Goal: Information Seeking & Learning: Learn about a topic

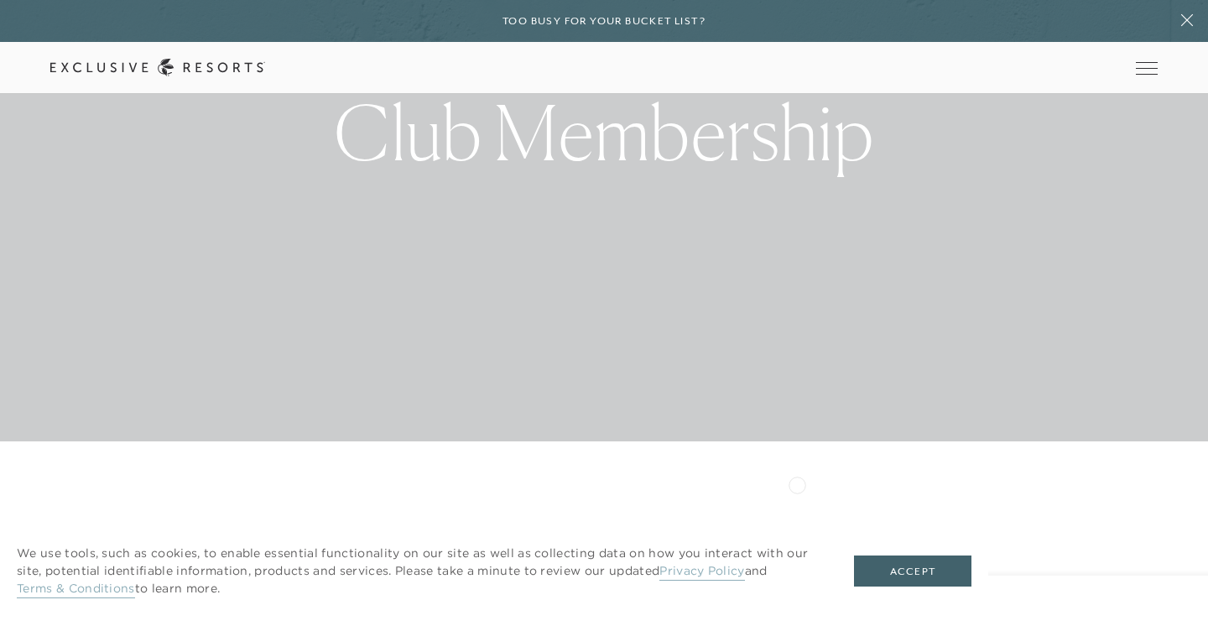
scroll to position [926, 0]
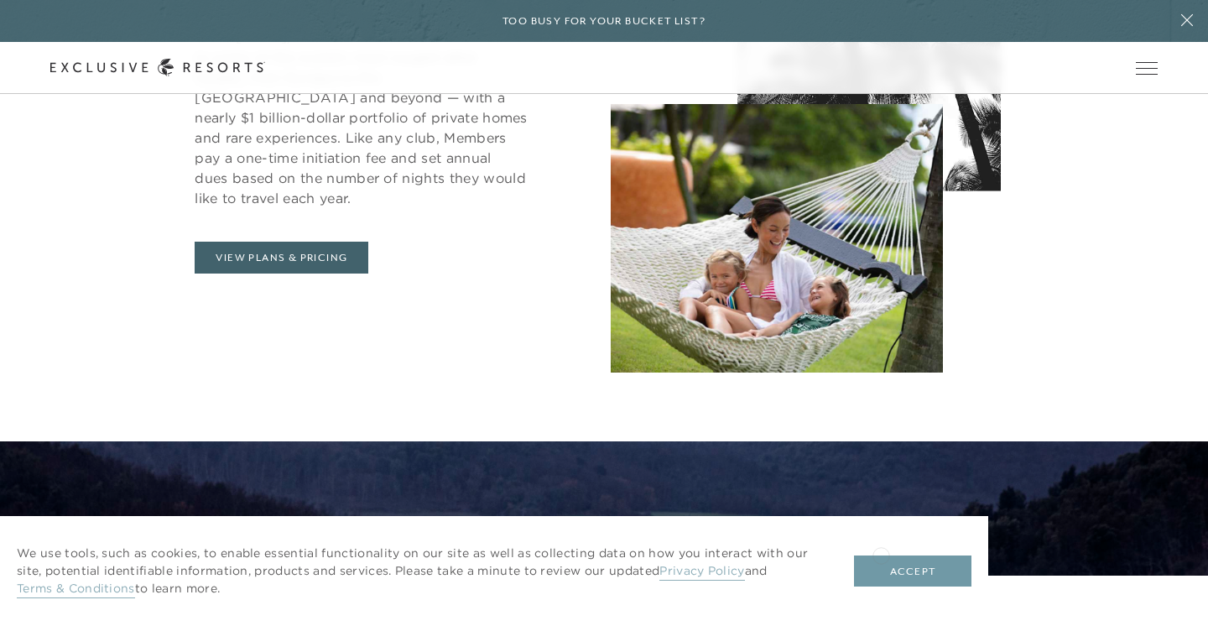
click at [898, 573] on button "Accept" at bounding box center [912, 571] width 117 height 32
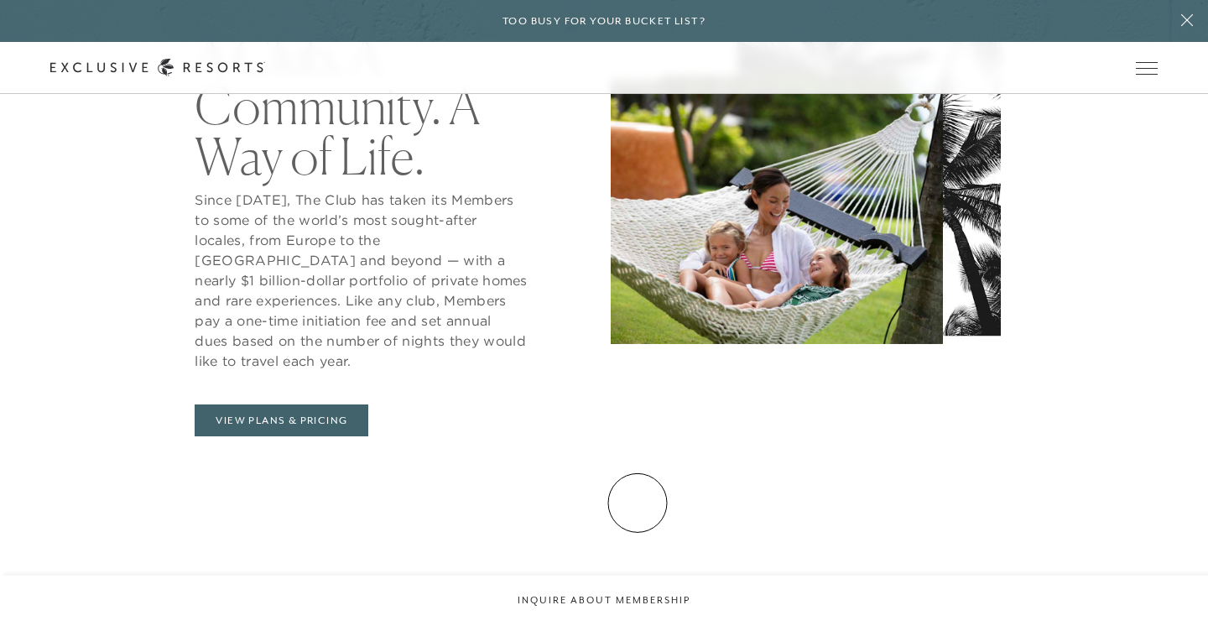
scroll to position [727, 0]
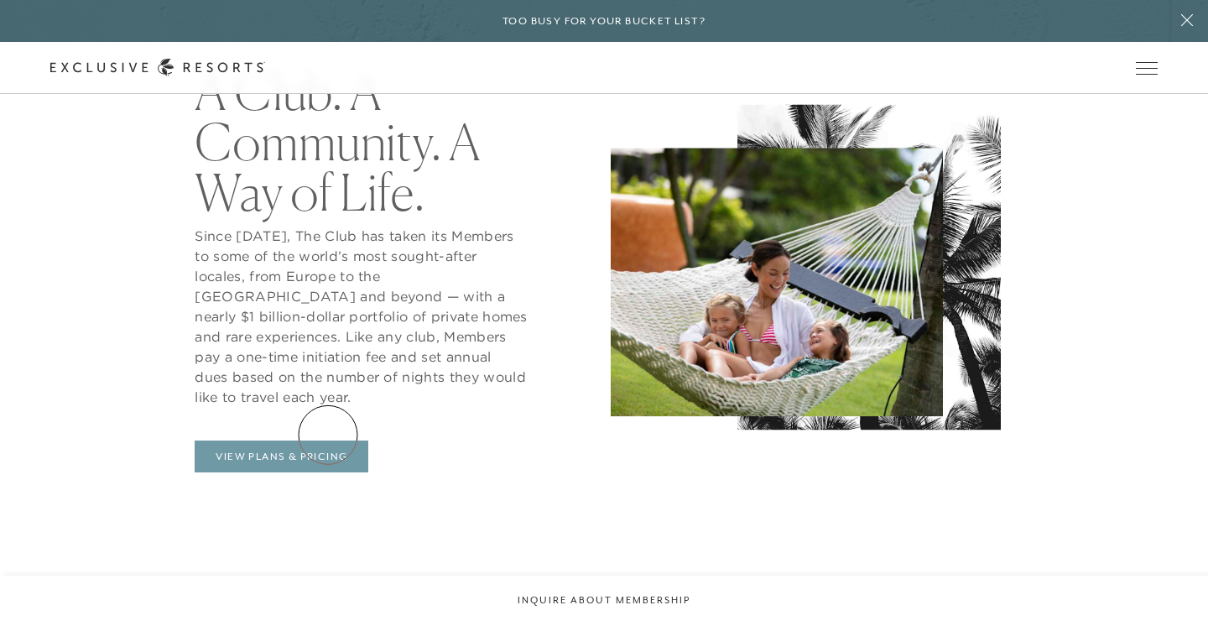
click at [328, 440] on link "View Plans & Pricing" at bounding box center [282, 456] width 174 height 32
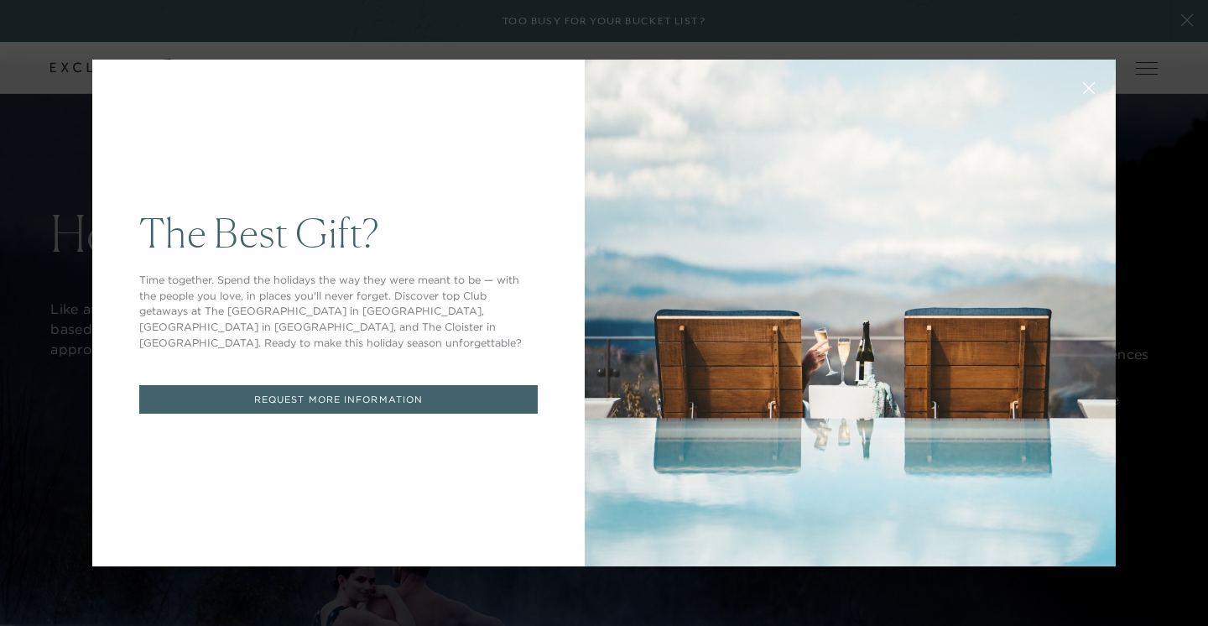
click at [1089, 91] on icon at bounding box center [1089, 88] width 13 height 13
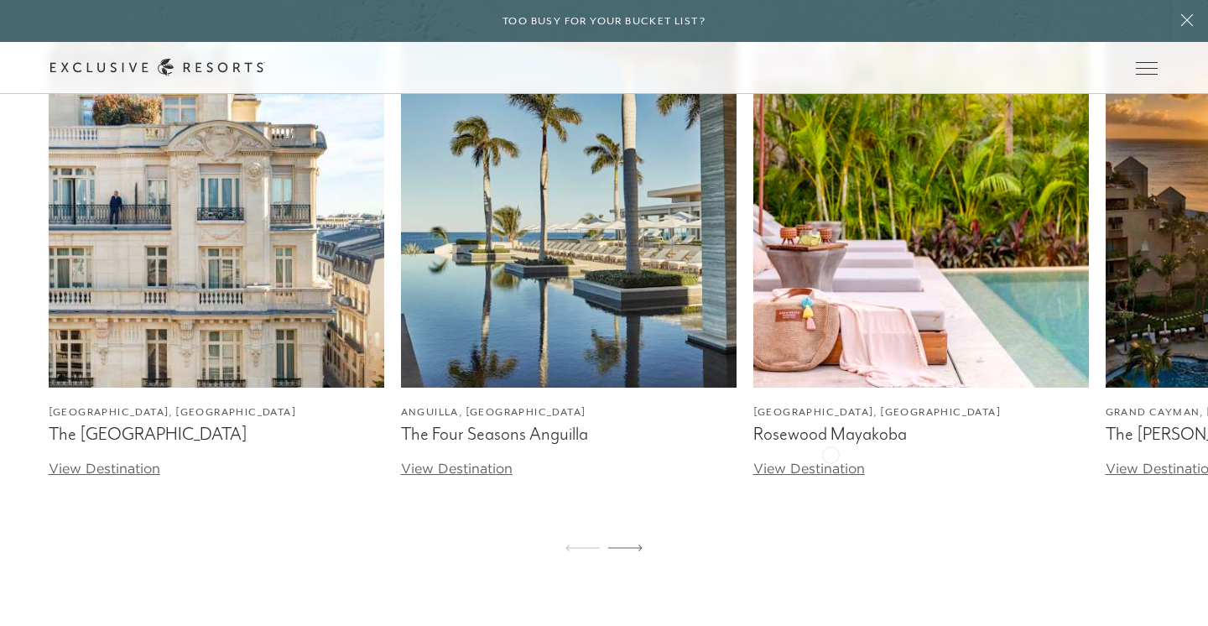
scroll to position [5155, 0]
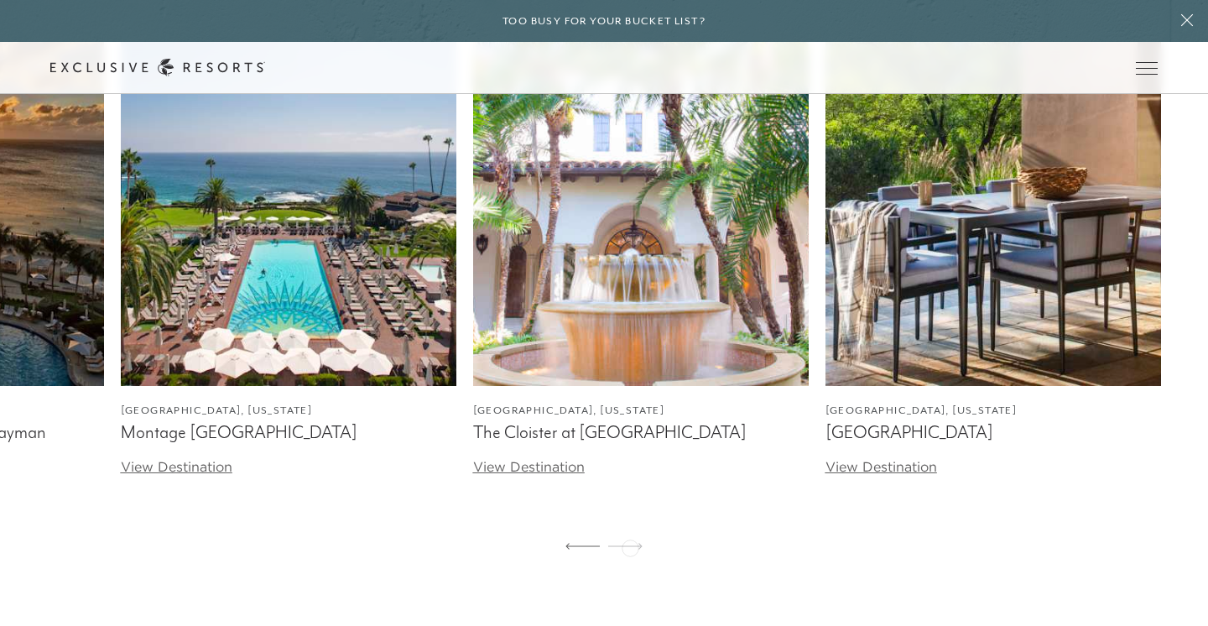
click at [630, 546] on icon at bounding box center [625, 546] width 34 height 7
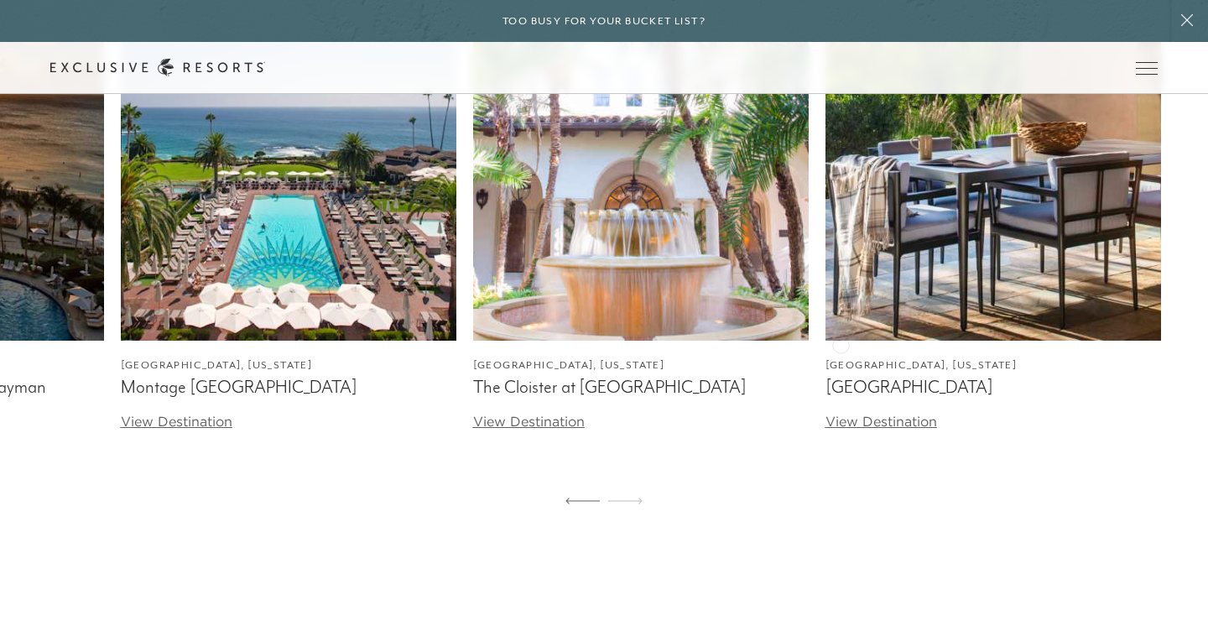
scroll to position [5341, 0]
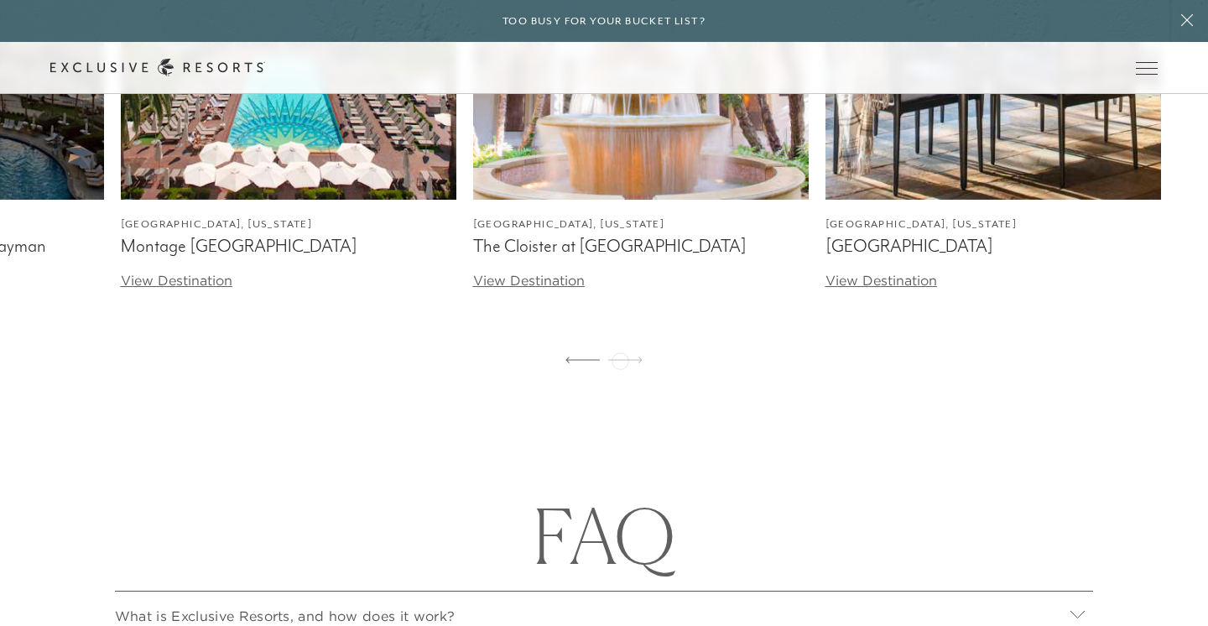
click at [620, 359] on icon at bounding box center [625, 359] width 34 height 7
click at [575, 356] on div at bounding box center [582, 360] width 34 height 40
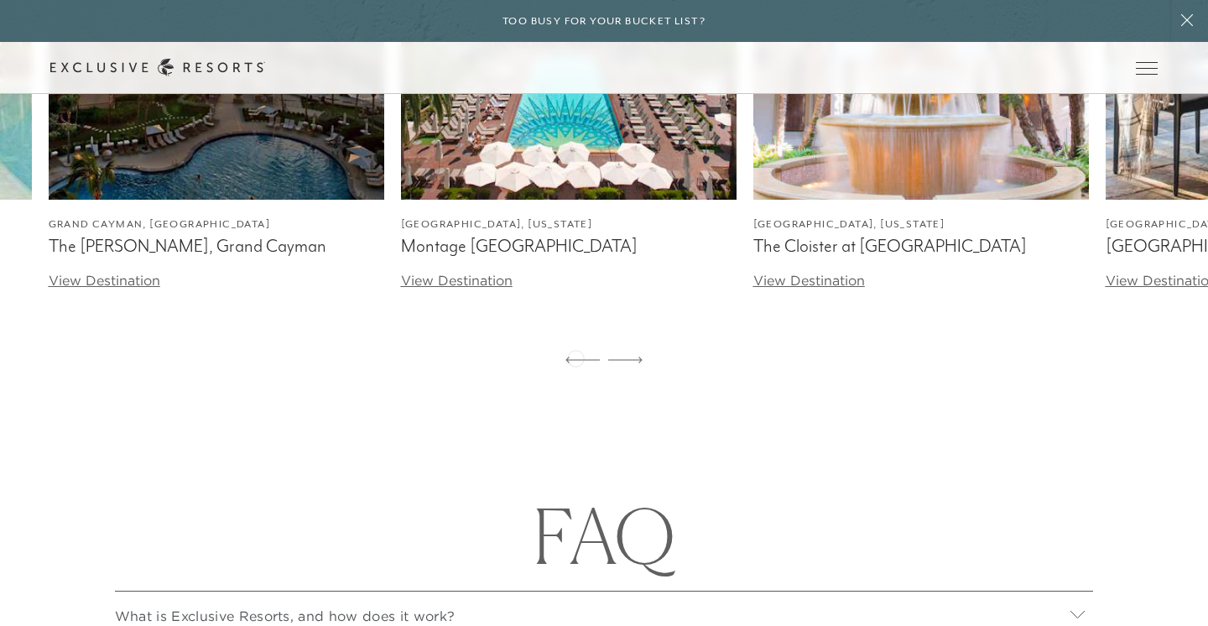
click at [575, 356] on div at bounding box center [582, 360] width 34 height 40
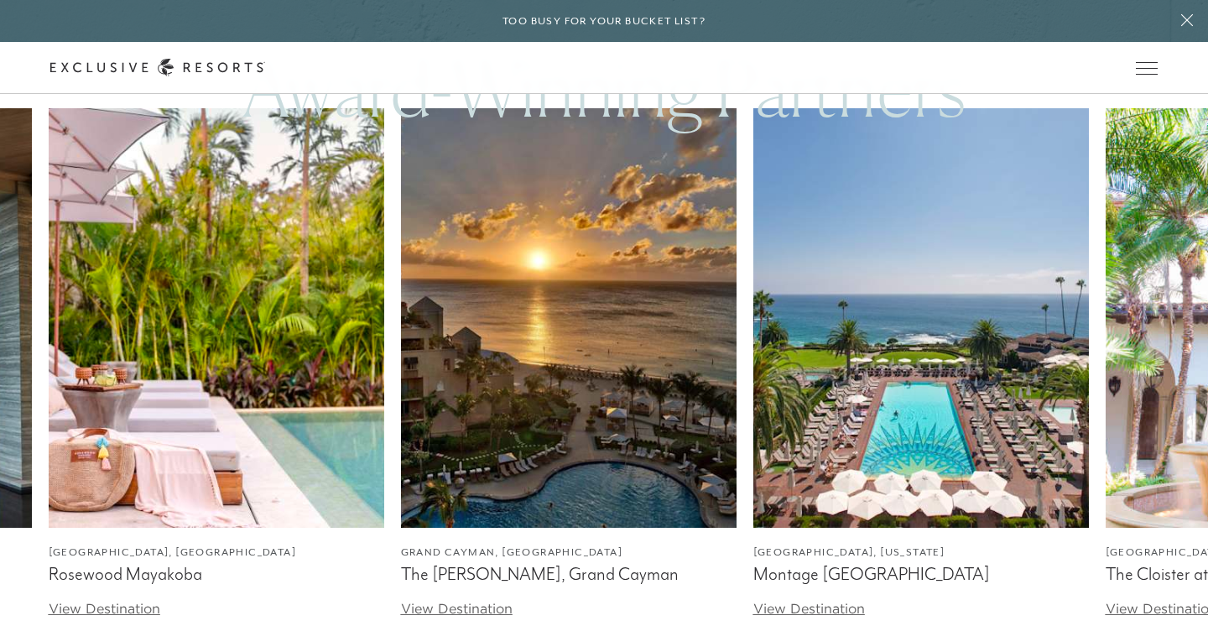
scroll to position [4904, 0]
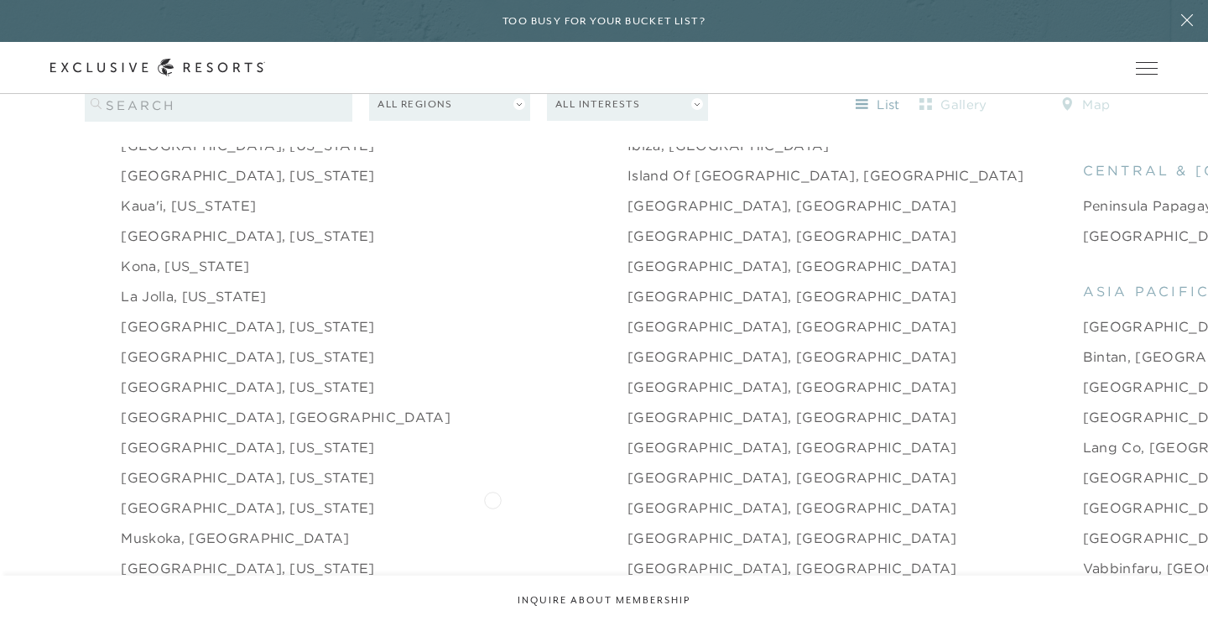
scroll to position [2040, 0]
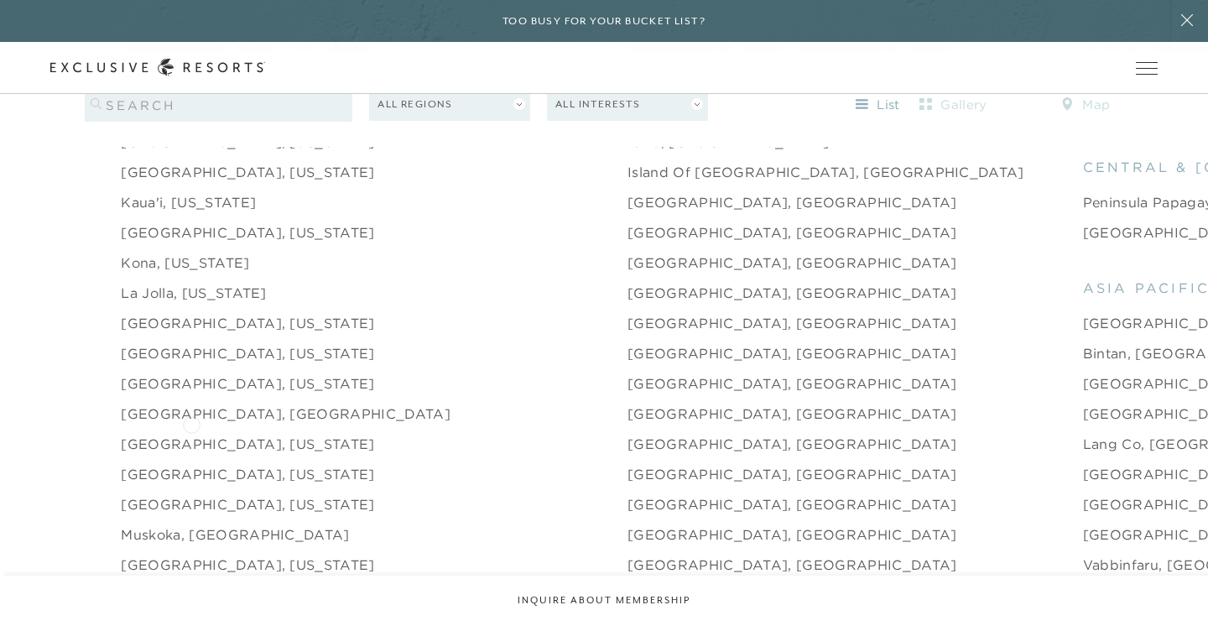
click at [192, 434] on link "[GEOGRAPHIC_DATA], [US_STATE]" at bounding box center [247, 444] width 253 height 20
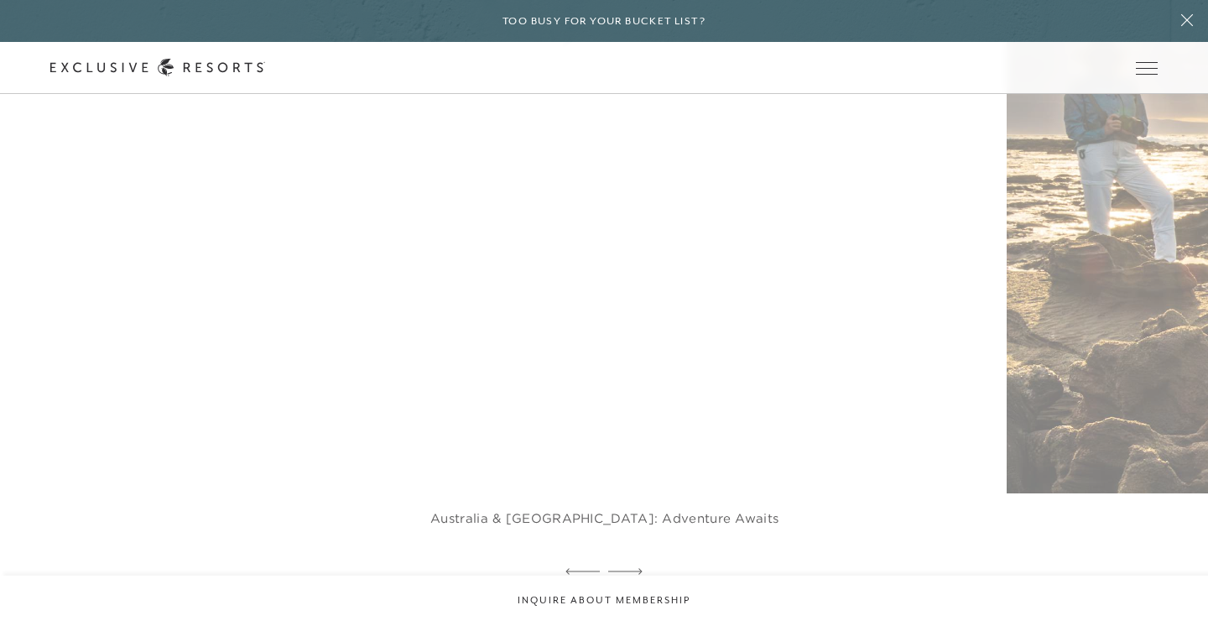
scroll to position [4540, 0]
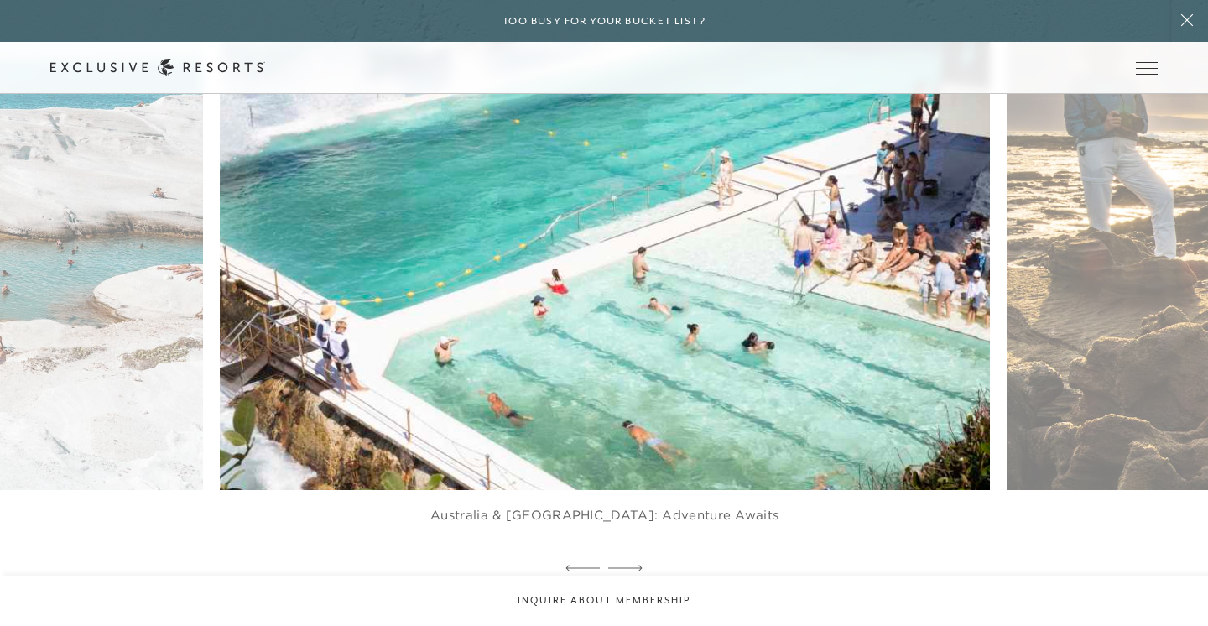
click at [476, 268] on img at bounding box center [629, 253] width 847 height 522
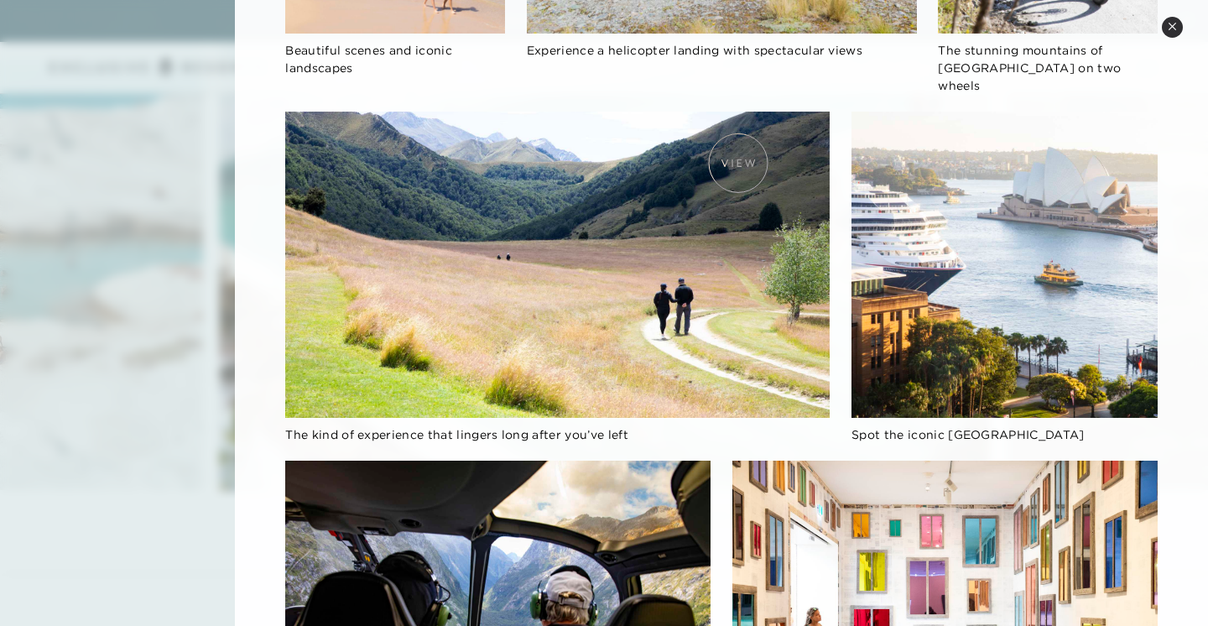
scroll to position [1367, 0]
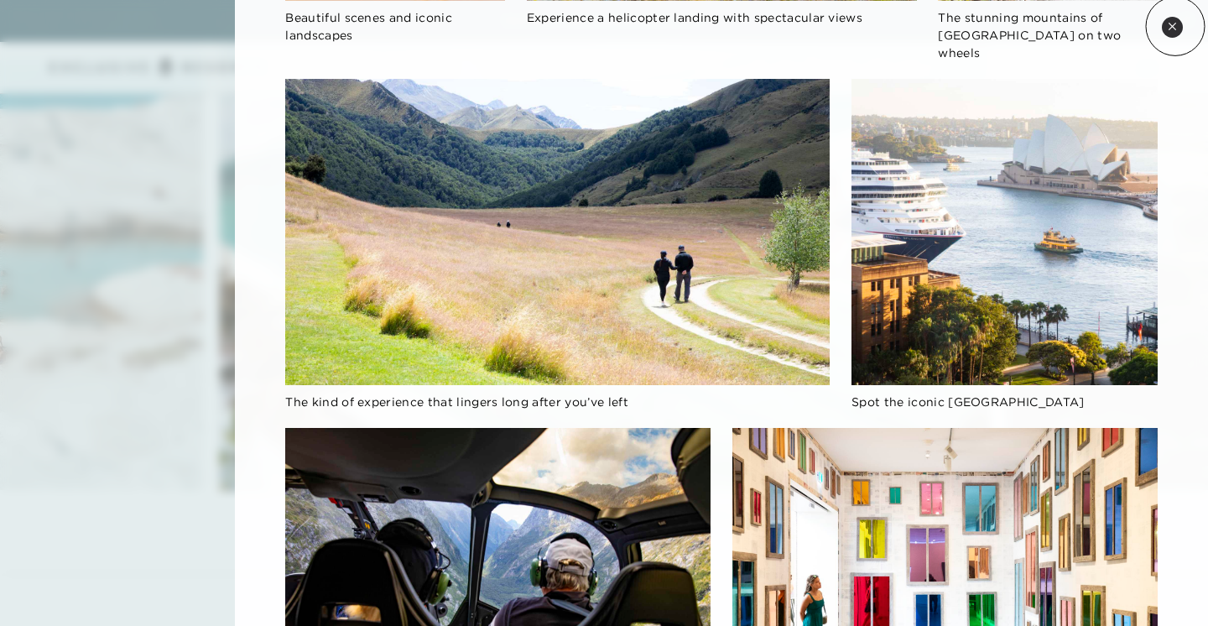
click at [1175, 26] on icon at bounding box center [1171, 26] width 9 height 9
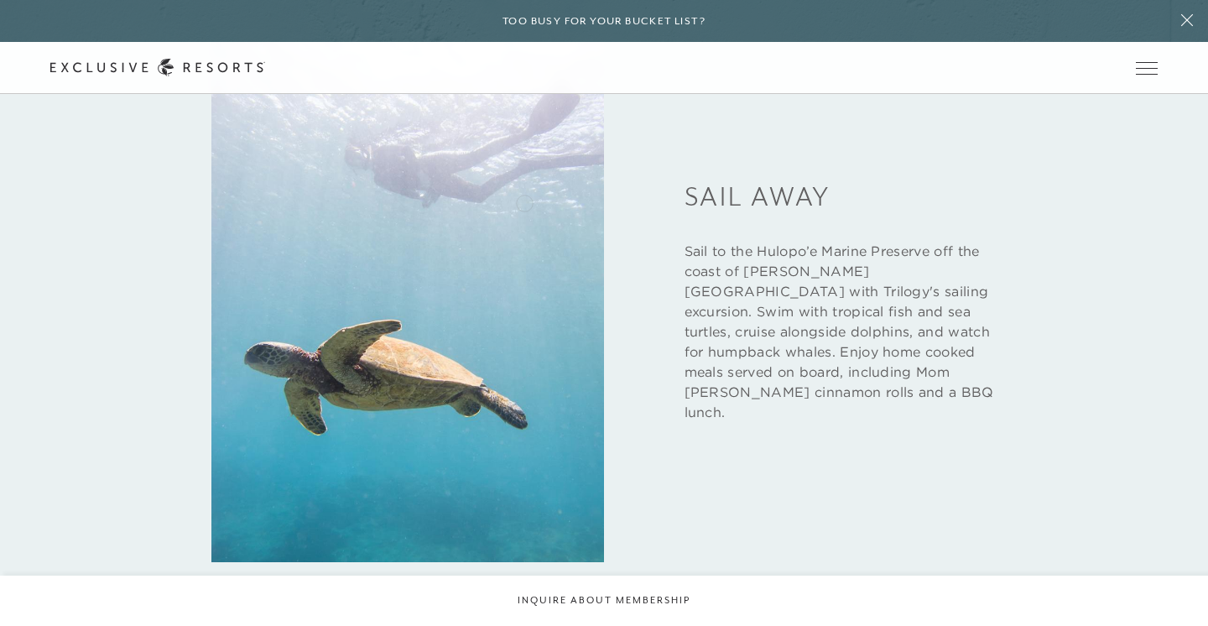
scroll to position [3391, 0]
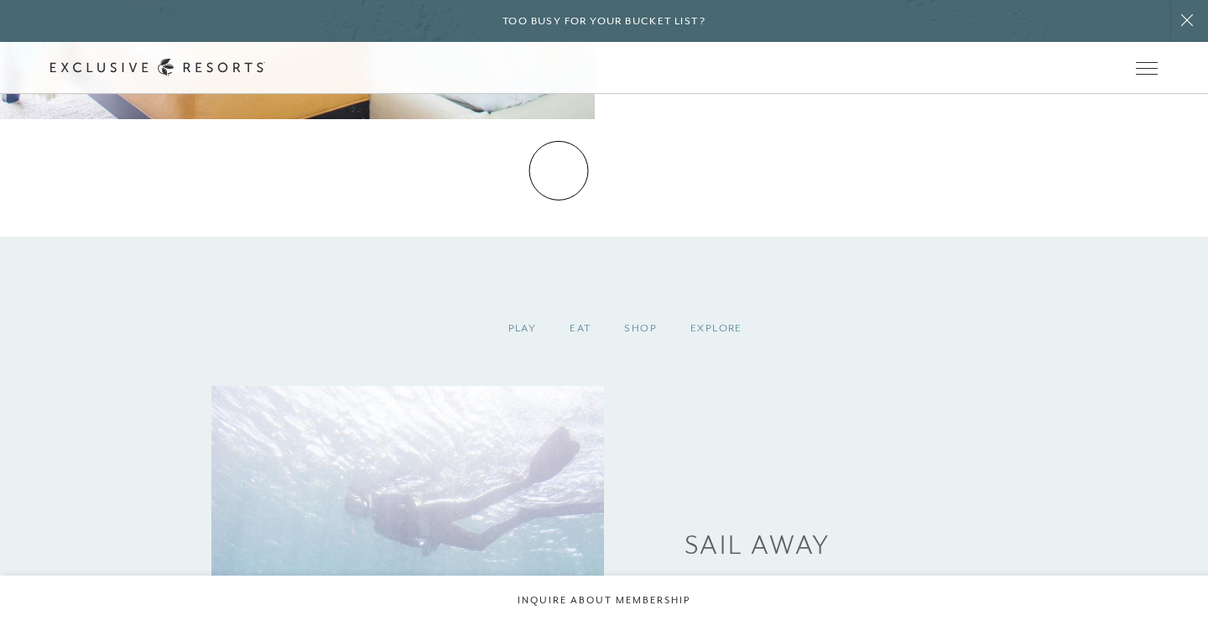
click at [0, 0] on link "How it works" at bounding box center [0, 0] width 0 height 0
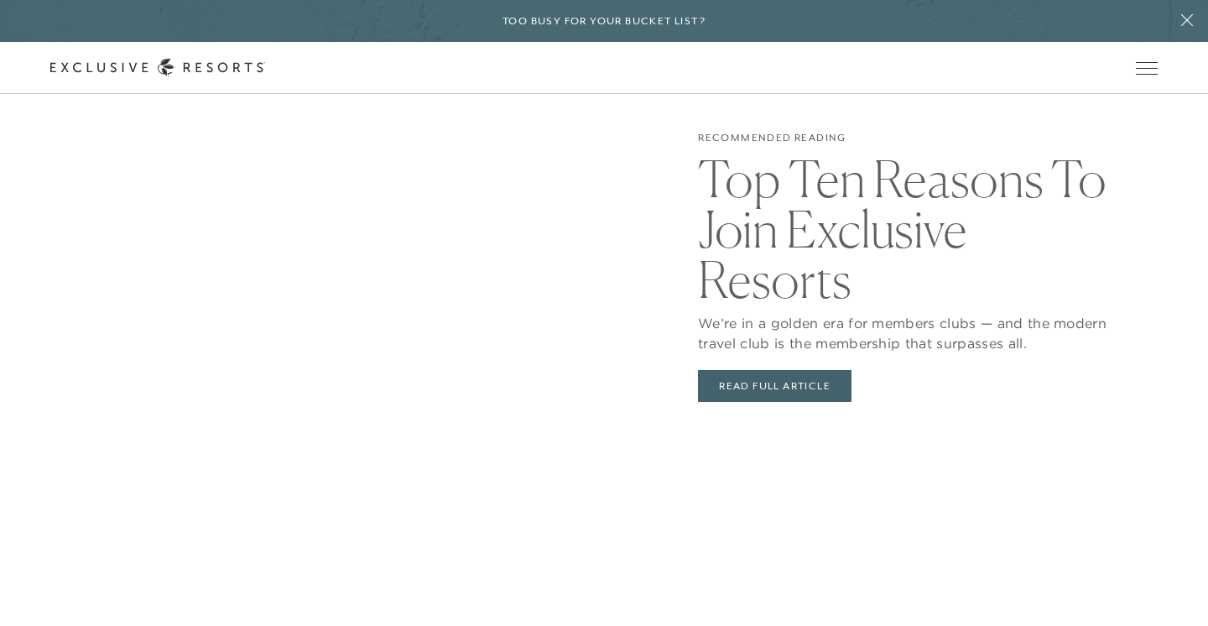
scroll to position [3462, 0]
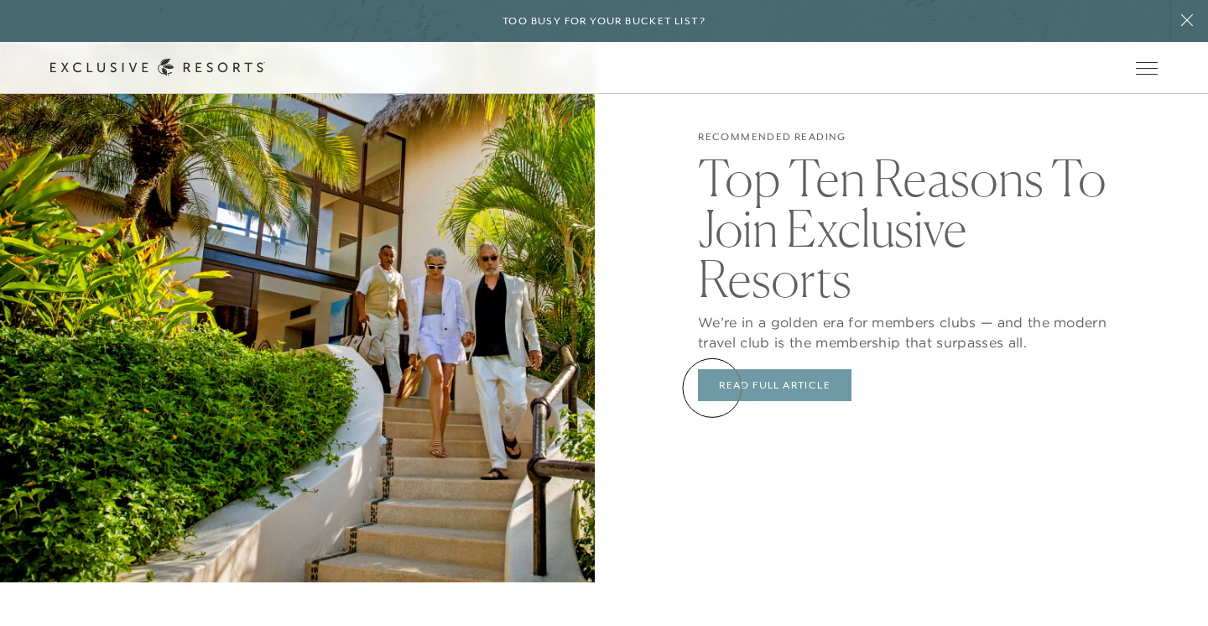
click at [712, 387] on link "Read Full Article" at bounding box center [774, 385] width 153 height 32
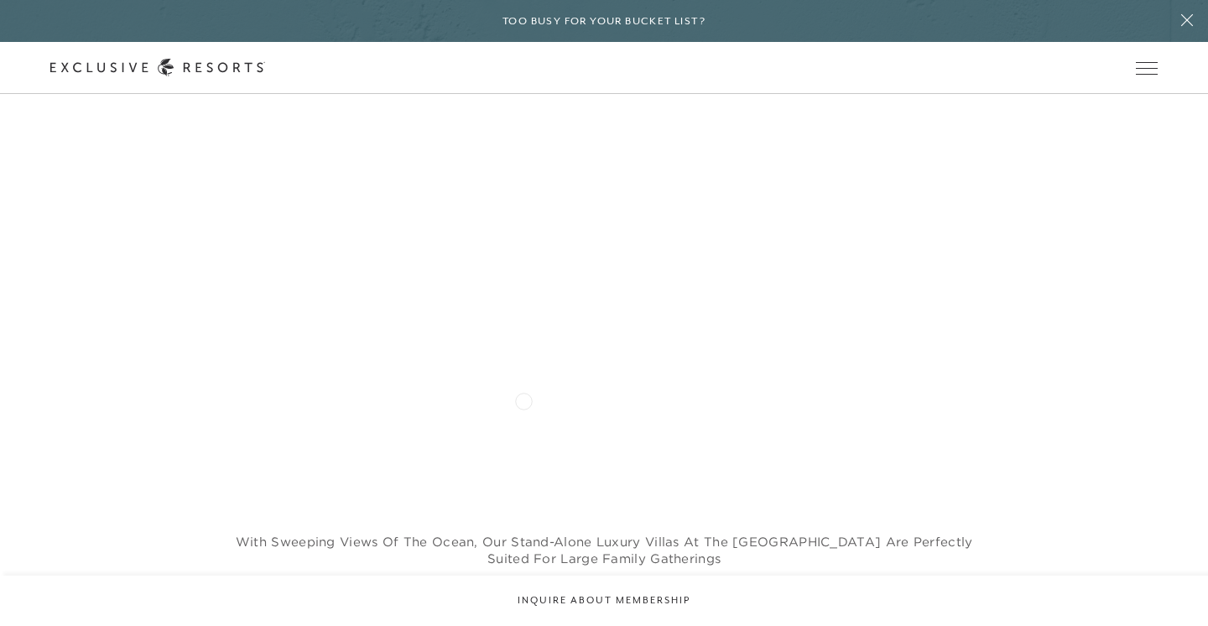
scroll to position [2651, 0]
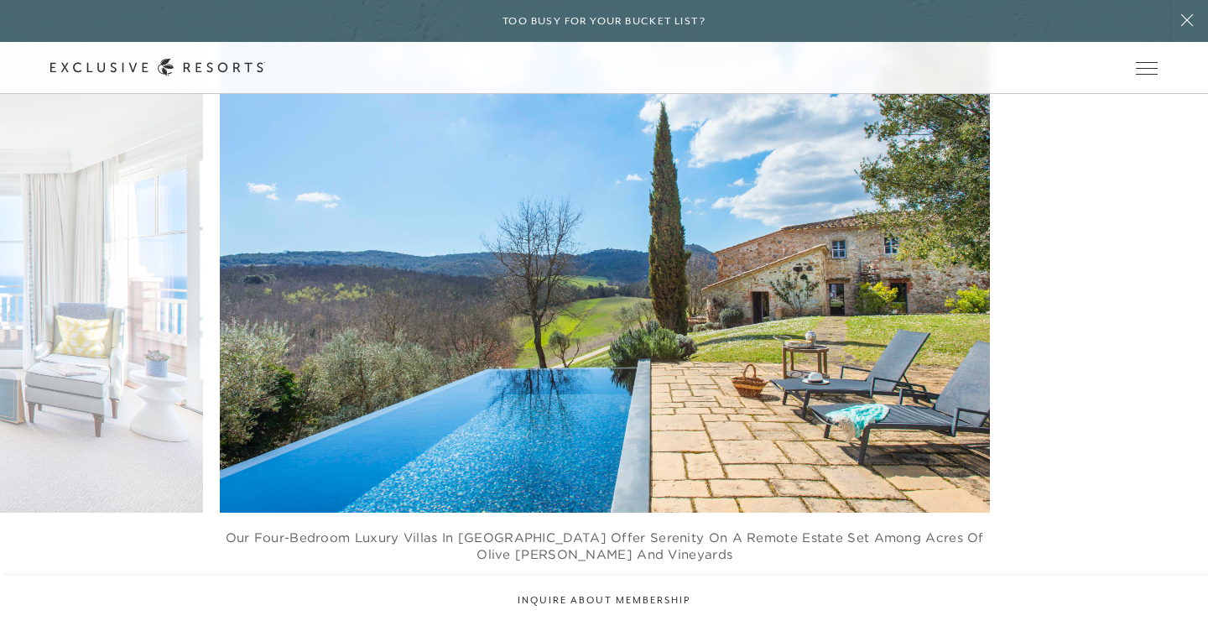
scroll to position [3462, 0]
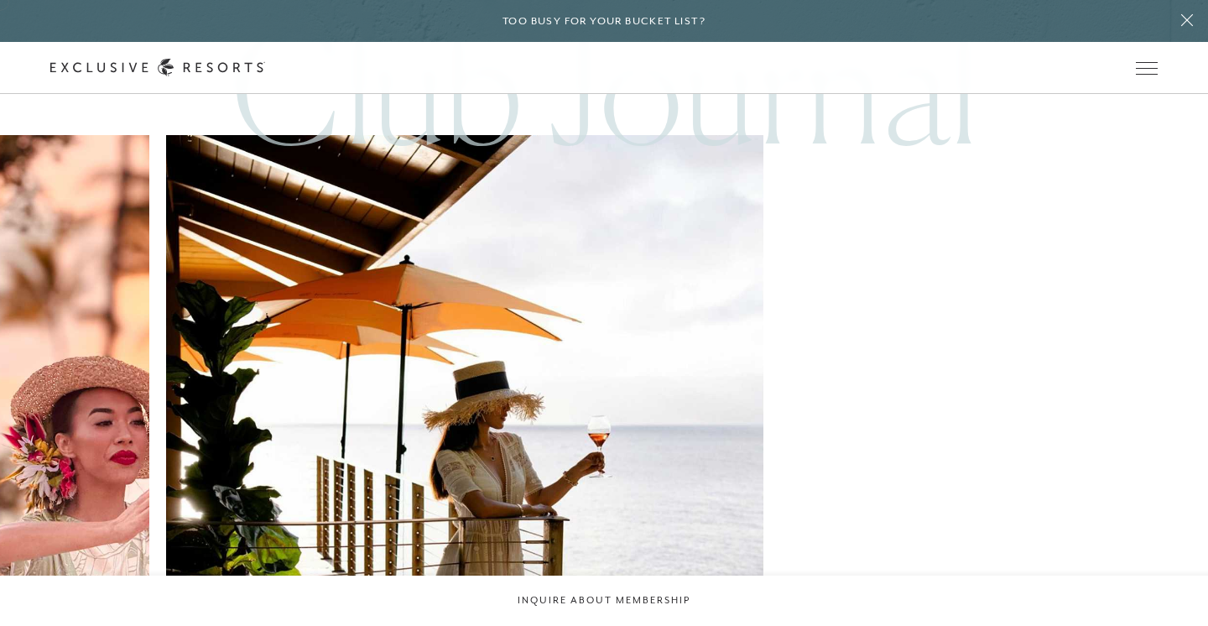
scroll to position [5251, 0]
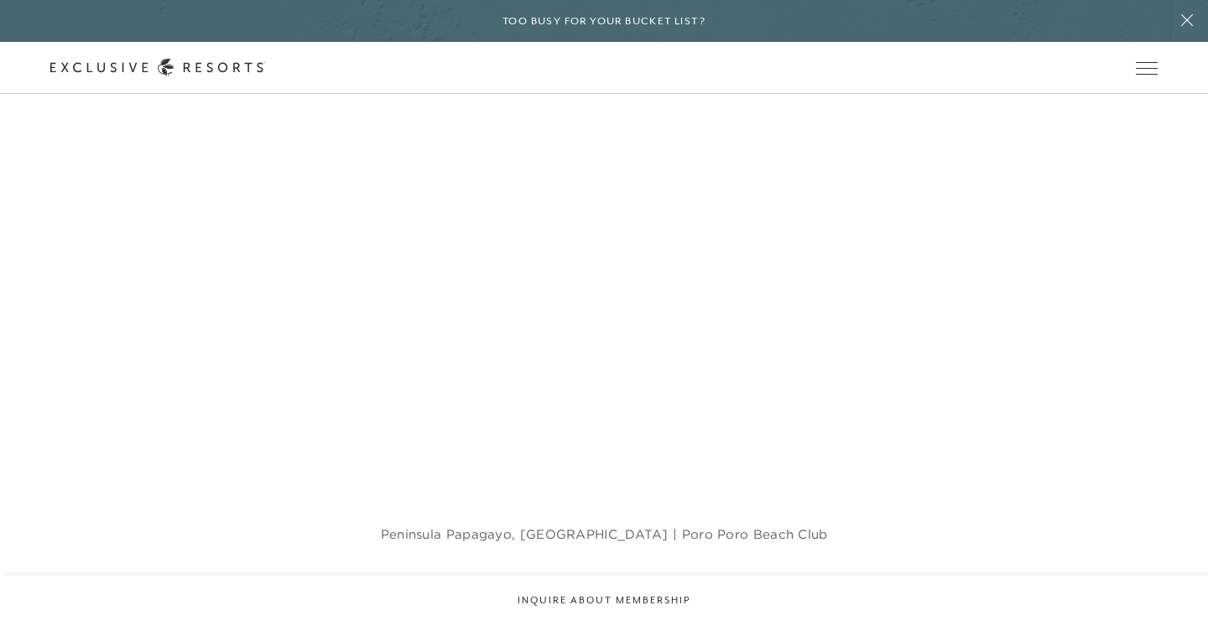
scroll to position [1235, 0]
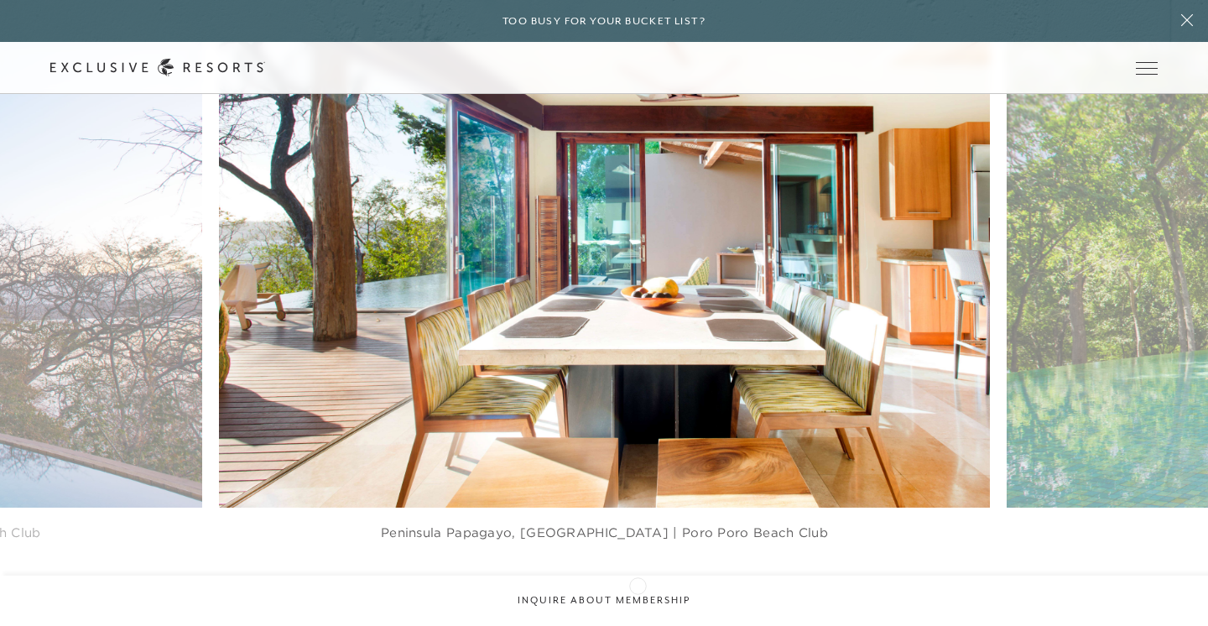
click at [637, 584] on icon at bounding box center [625, 585] width 34 height 7
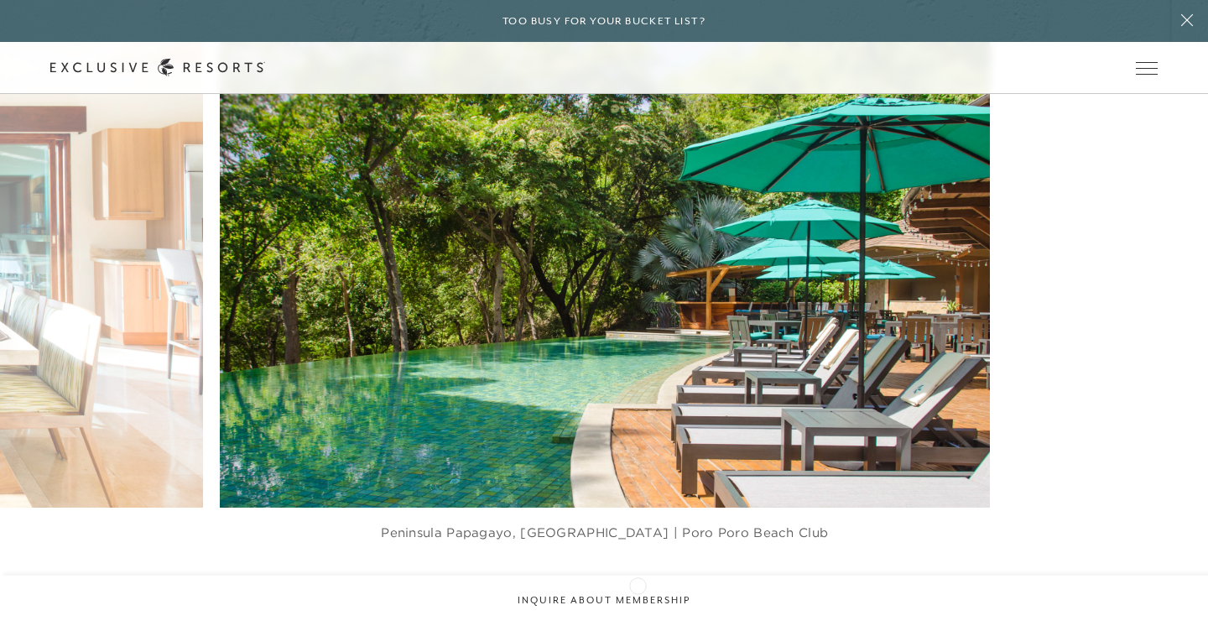
click at [637, 584] on icon at bounding box center [625, 585] width 34 height 7
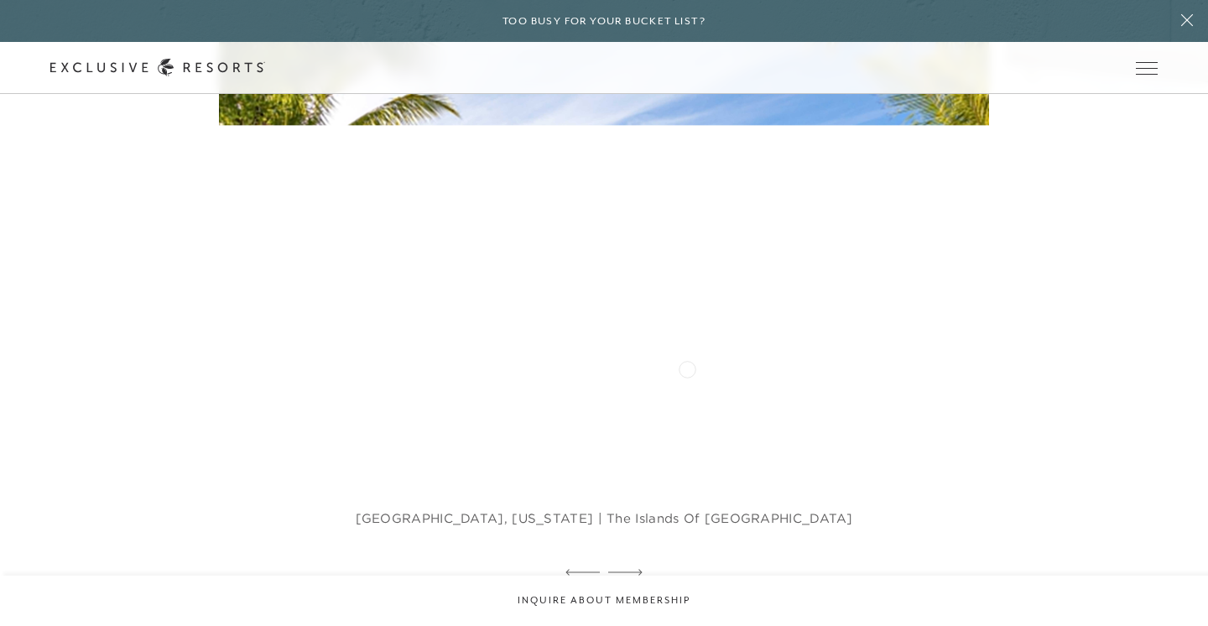
scroll to position [3498, 0]
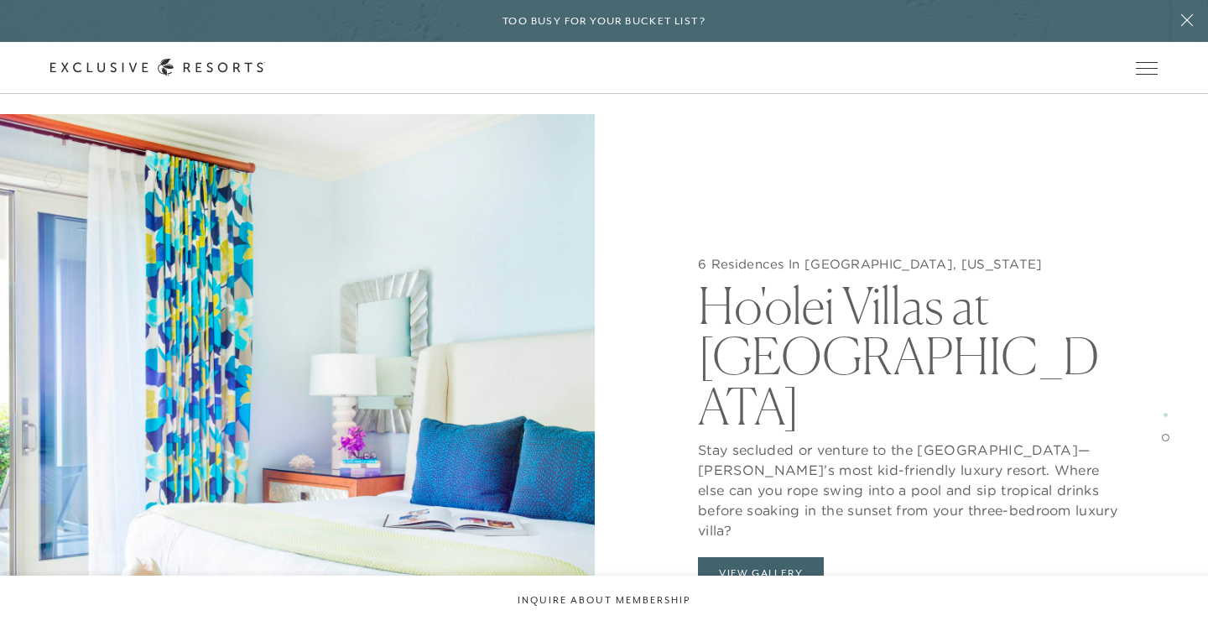
scroll to position [2689, 0]
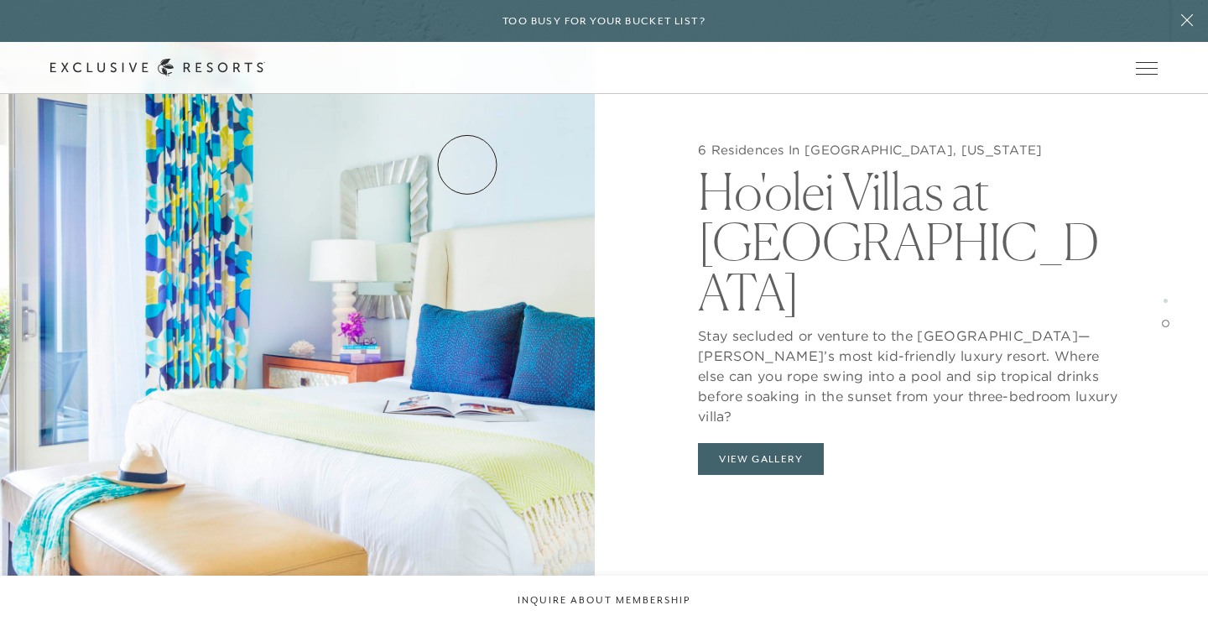
click at [0, 0] on link "Residence Collection" at bounding box center [0, 0] width 0 height 0
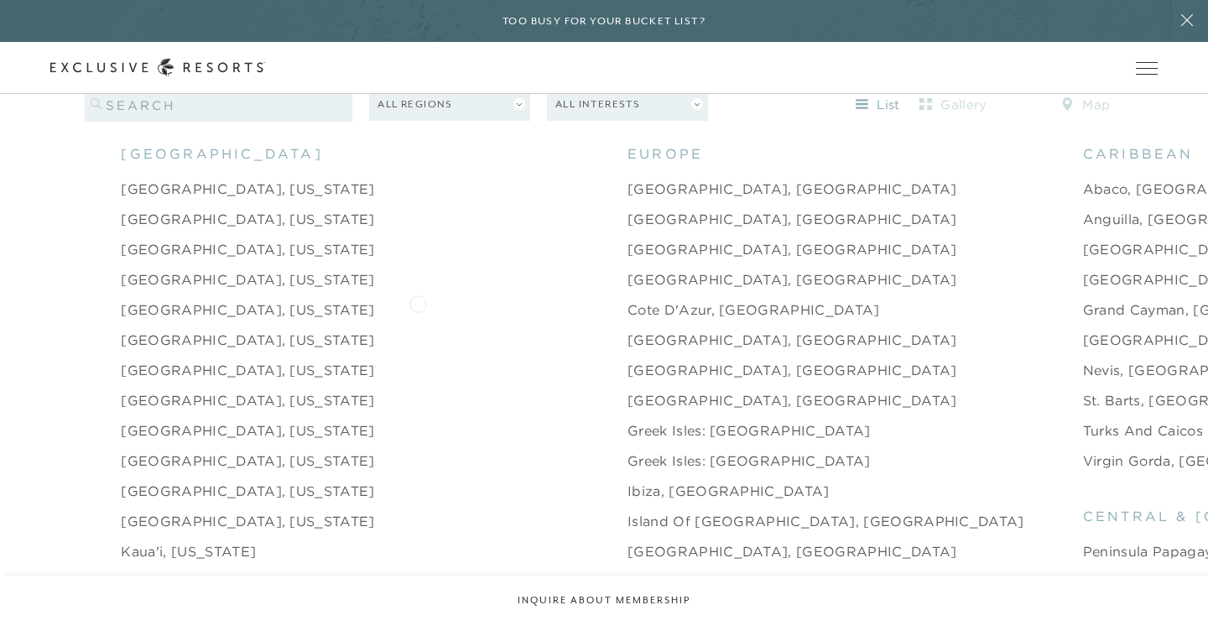
scroll to position [1681, 0]
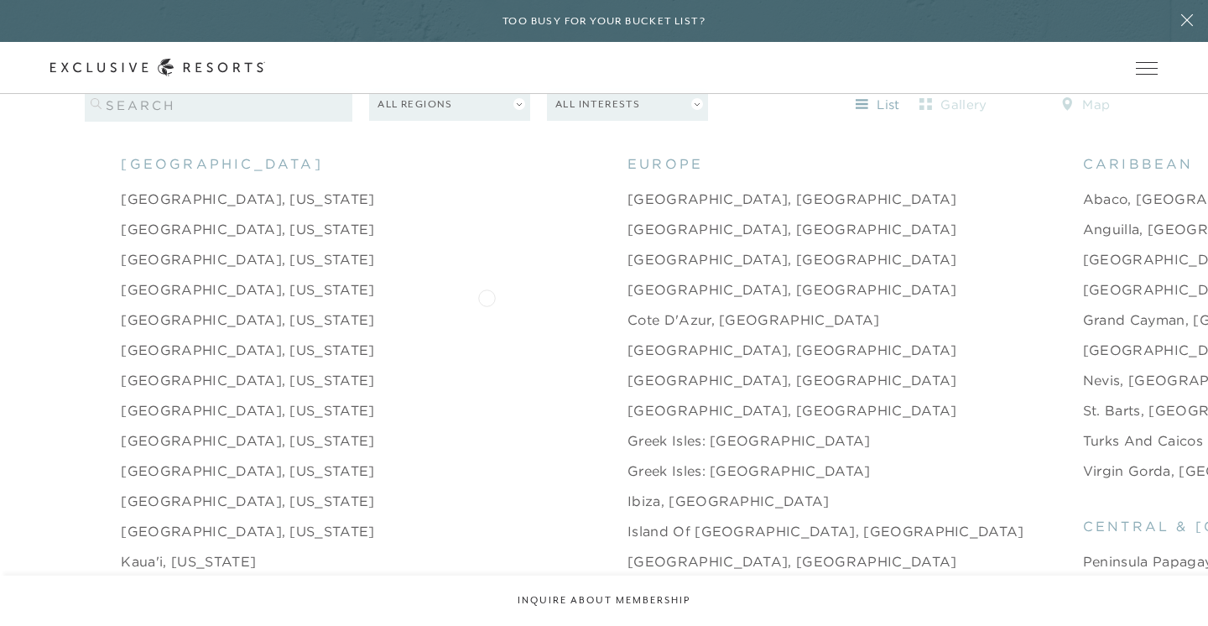
click at [627, 309] on link "Cote d'Azur, [GEOGRAPHIC_DATA]" at bounding box center [753, 319] width 252 height 20
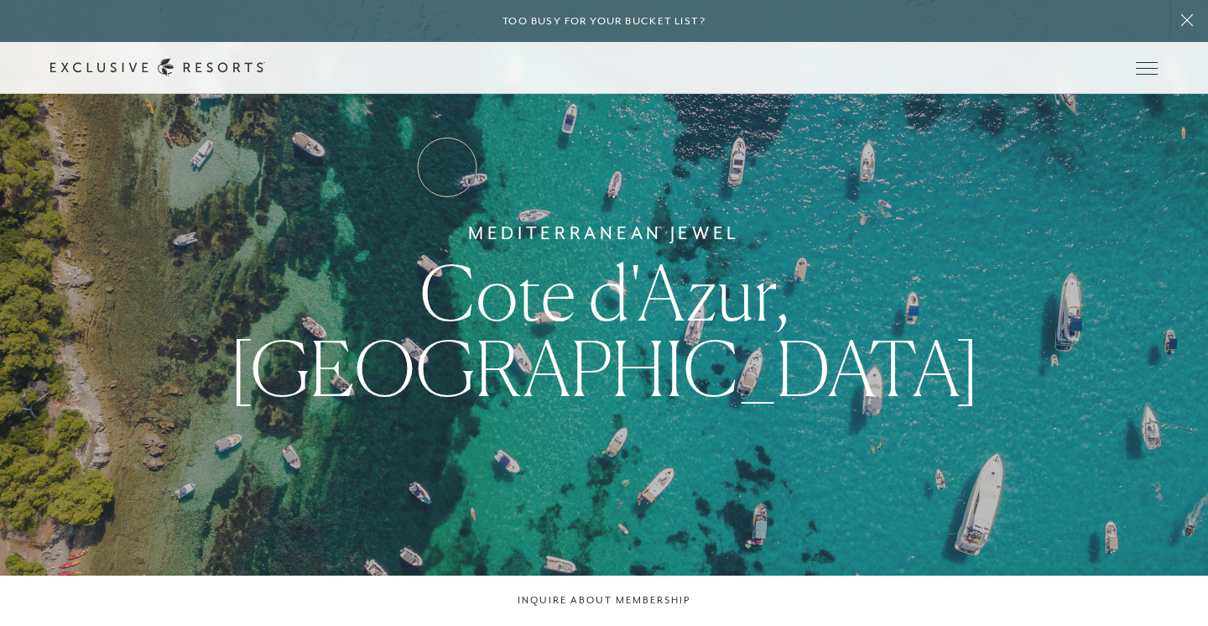
click at [0, 0] on link "Residence Collection" at bounding box center [0, 0] width 0 height 0
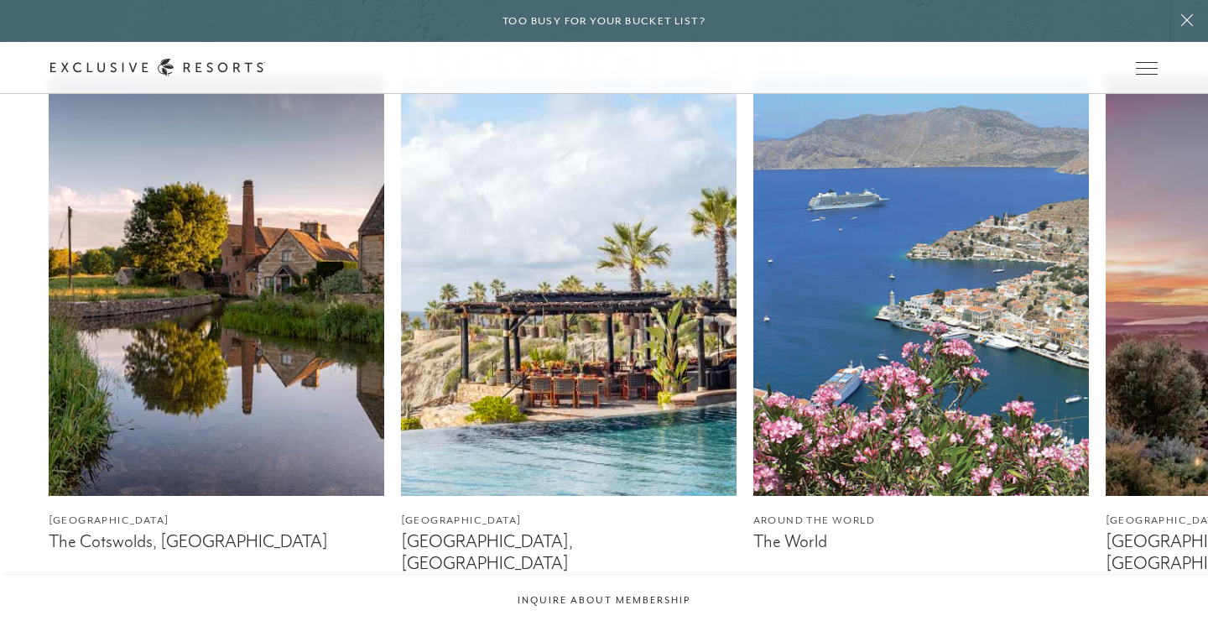
scroll to position [933, 0]
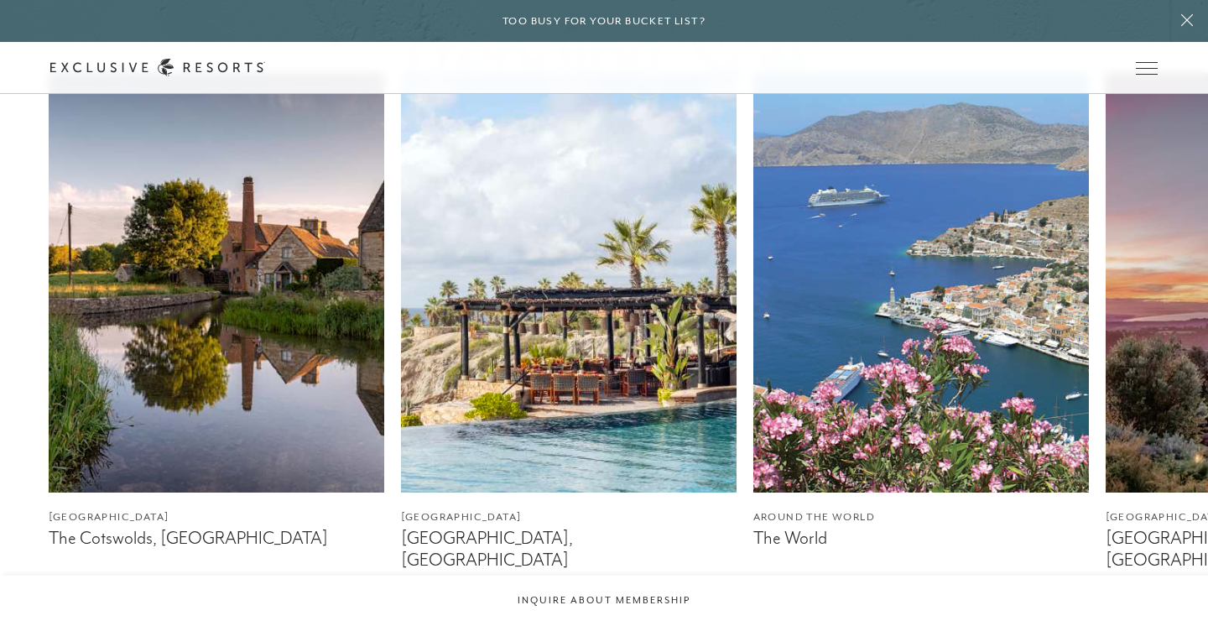
click at [851, 340] on img at bounding box center [920, 282] width 335 height 419
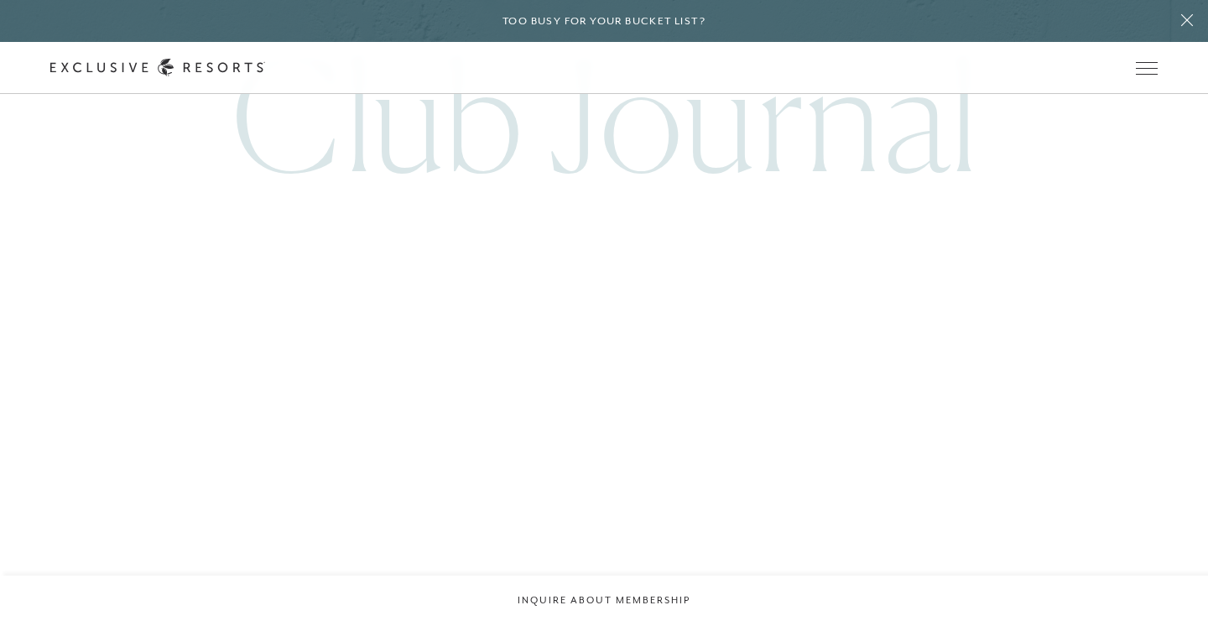
scroll to position [4056, 0]
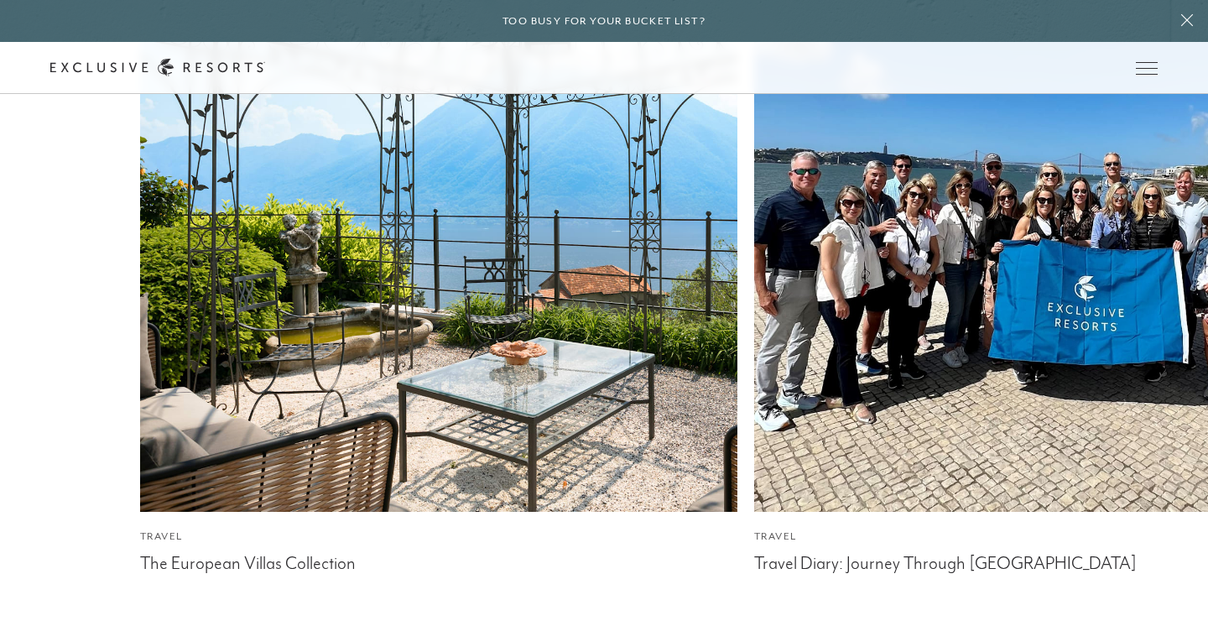
scroll to position [7737, 0]
